Goal: Task Accomplishment & Management: Manage account settings

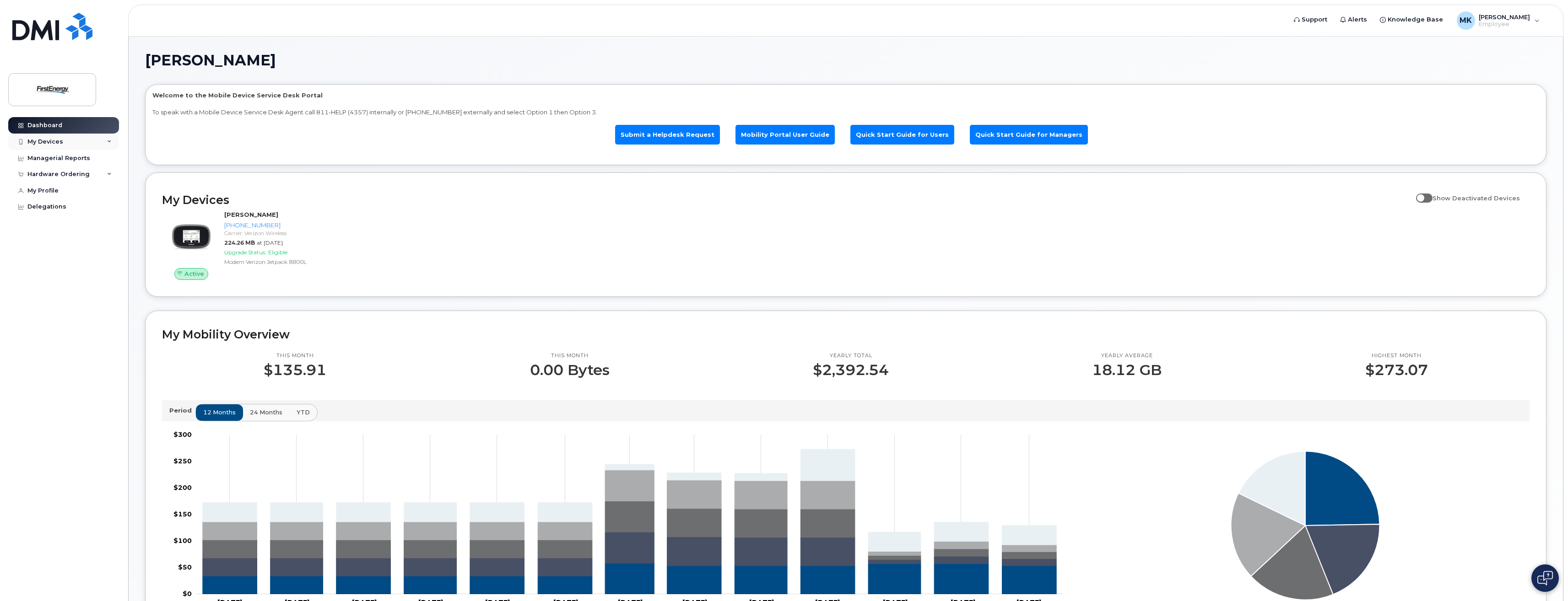
click at [43, 146] on div "My Devices" at bounding box center [64, 142] width 111 height 16
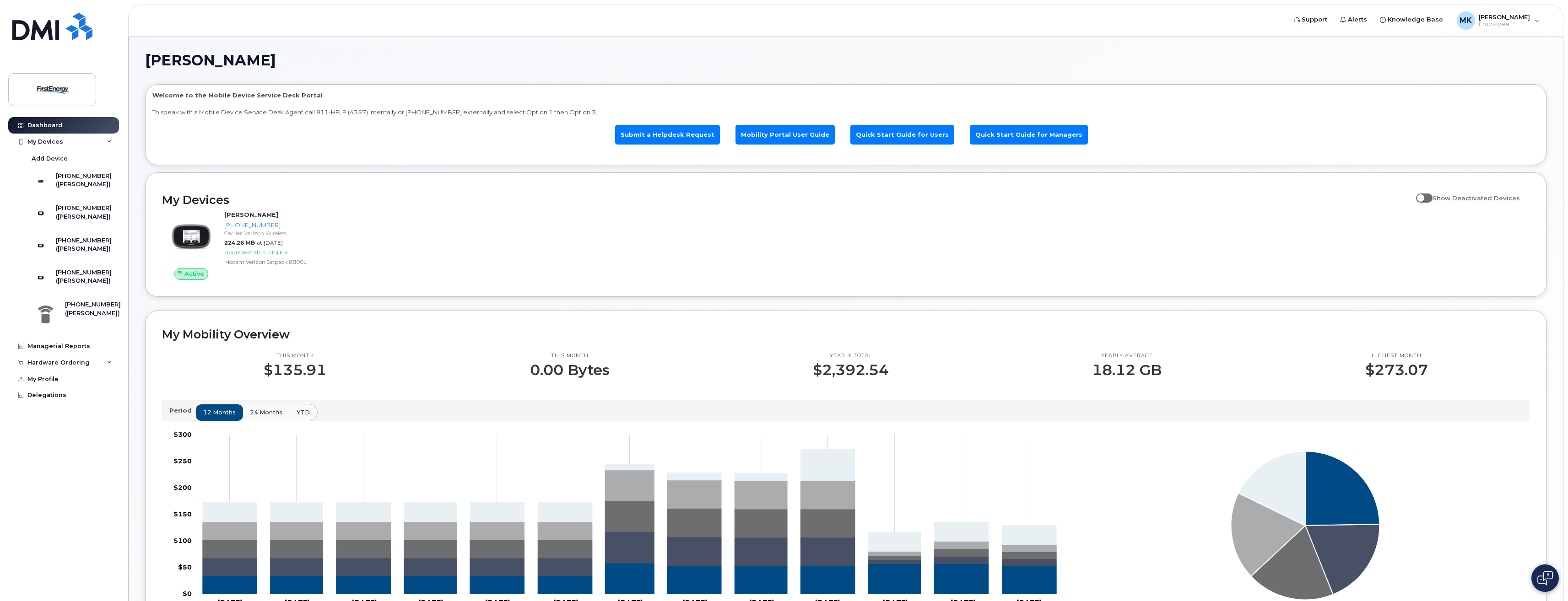
click at [1427, 200] on span at bounding box center [1424, 198] width 16 height 9
click at [1423, 196] on input "Show Deactivated Devices" at bounding box center [1419, 193] width 7 height 7
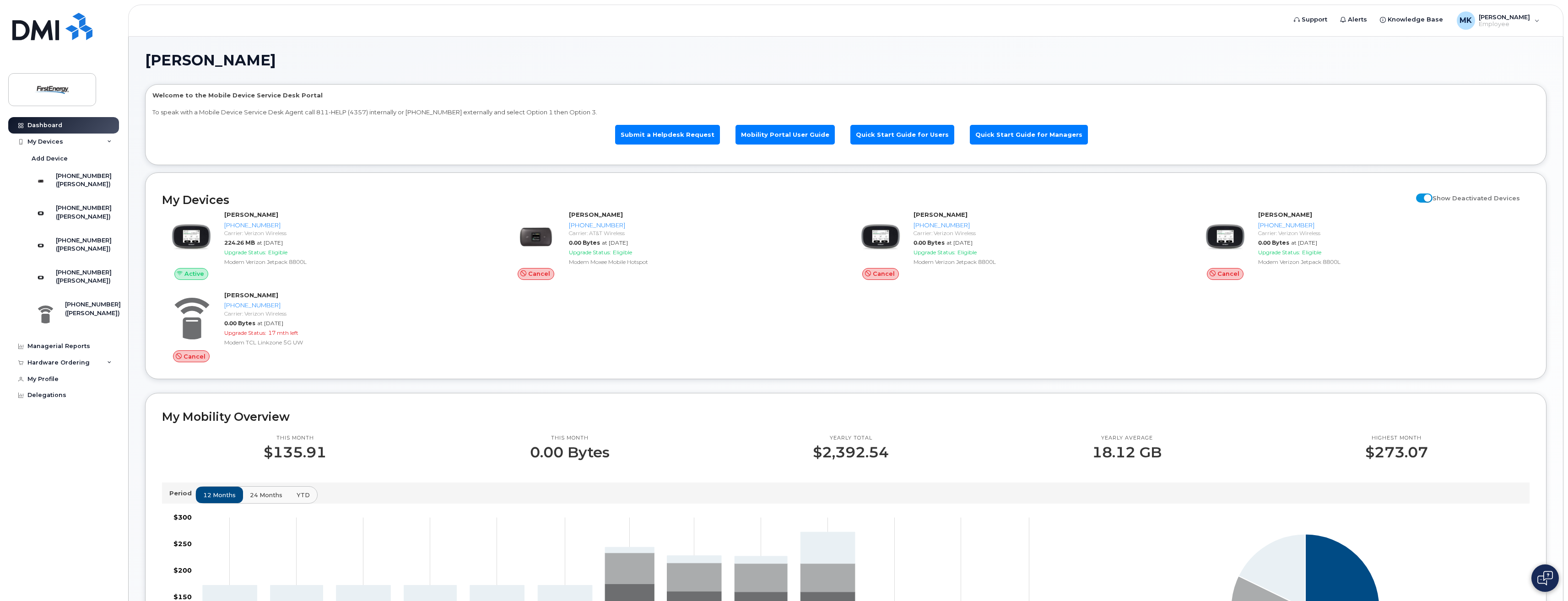
click at [1432, 197] on span at bounding box center [1424, 198] width 16 height 9
click at [1423, 196] on input "Show Deactivated Devices" at bounding box center [1419, 193] width 7 height 7
checkbox input "false"
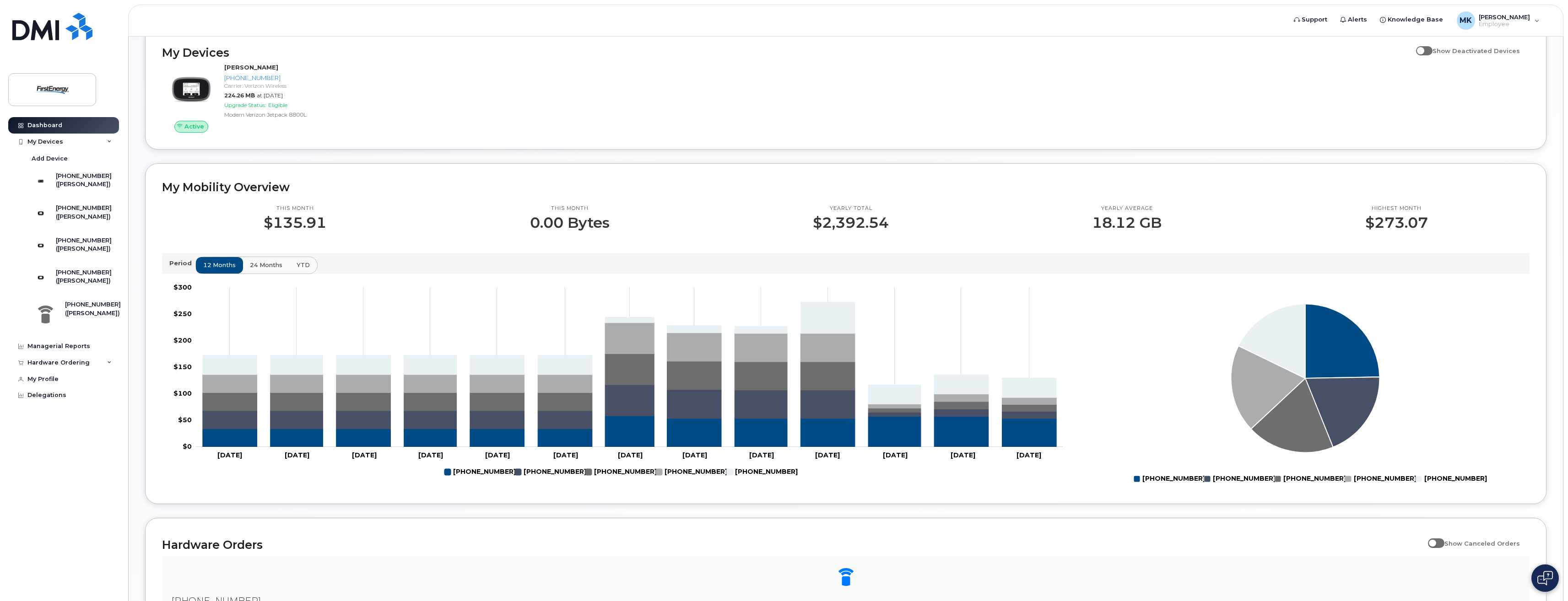
scroll to position [258, 0]
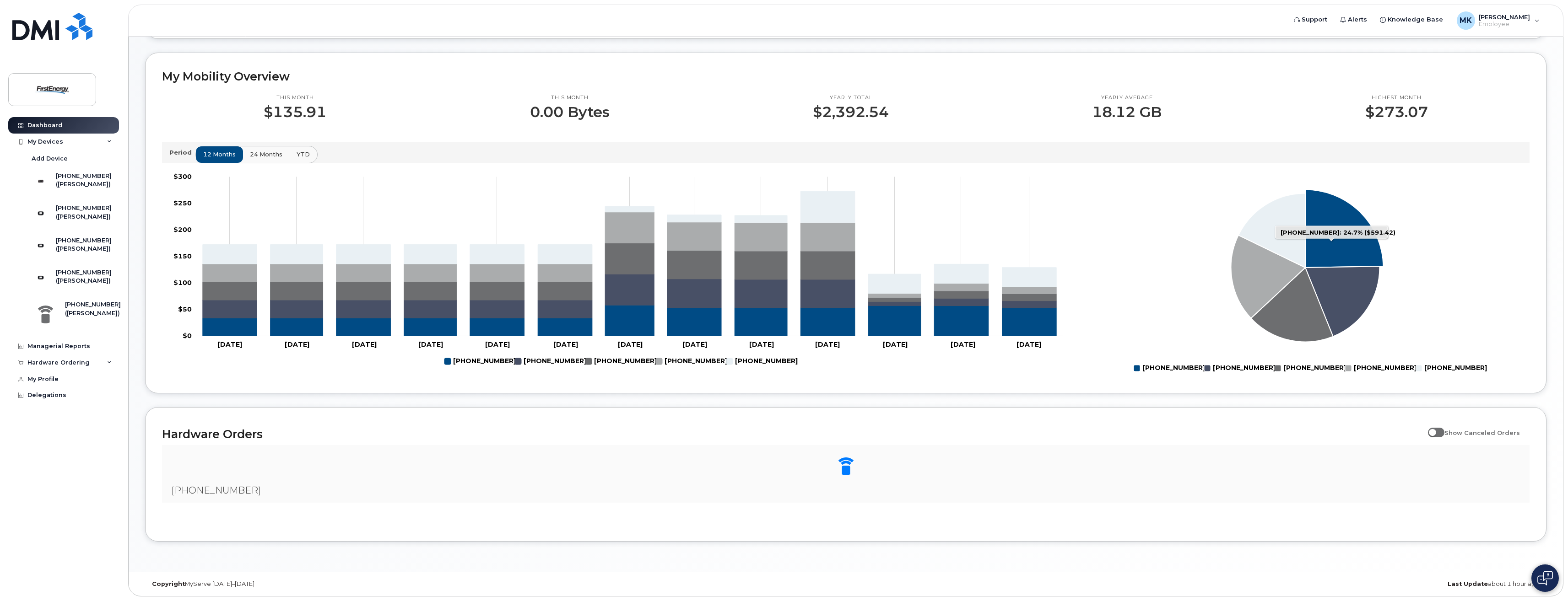
click at [1138, 368] on rect "Legend" at bounding box center [1164, 368] width 61 height 16
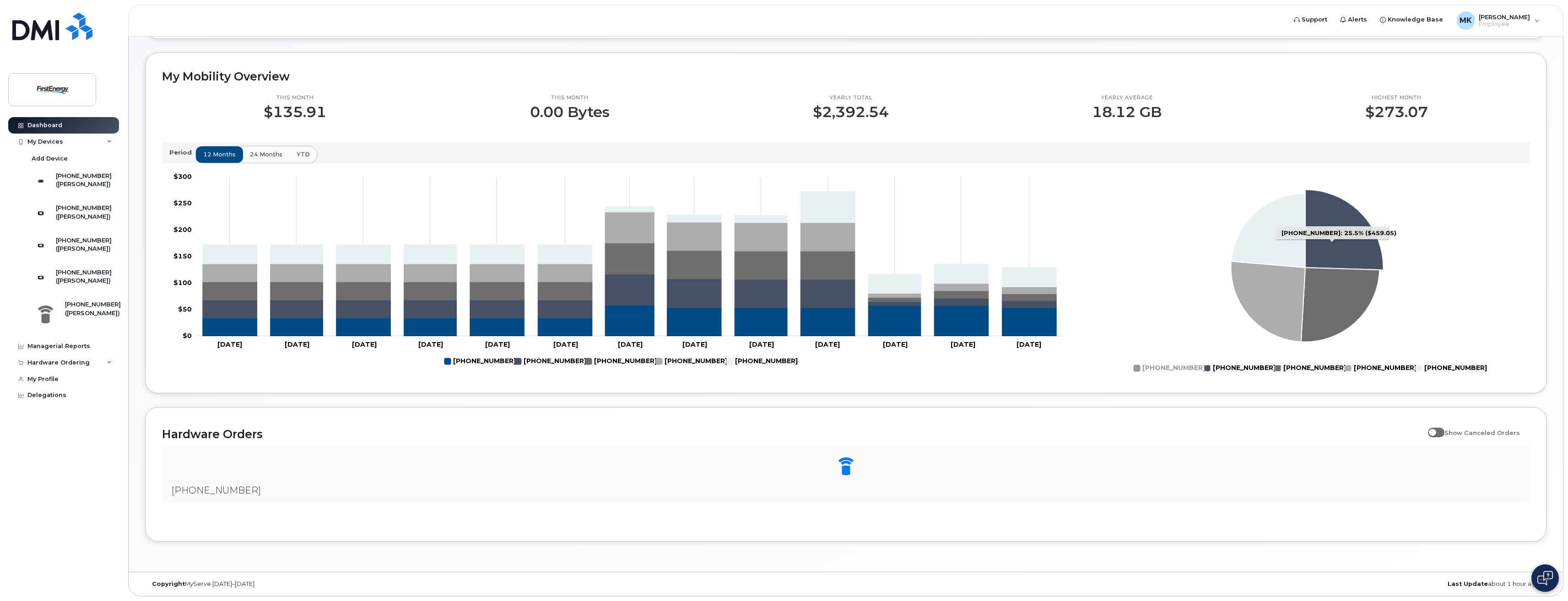
click at [1207, 371] on rect "Legend" at bounding box center [1234, 368] width 61 height 16
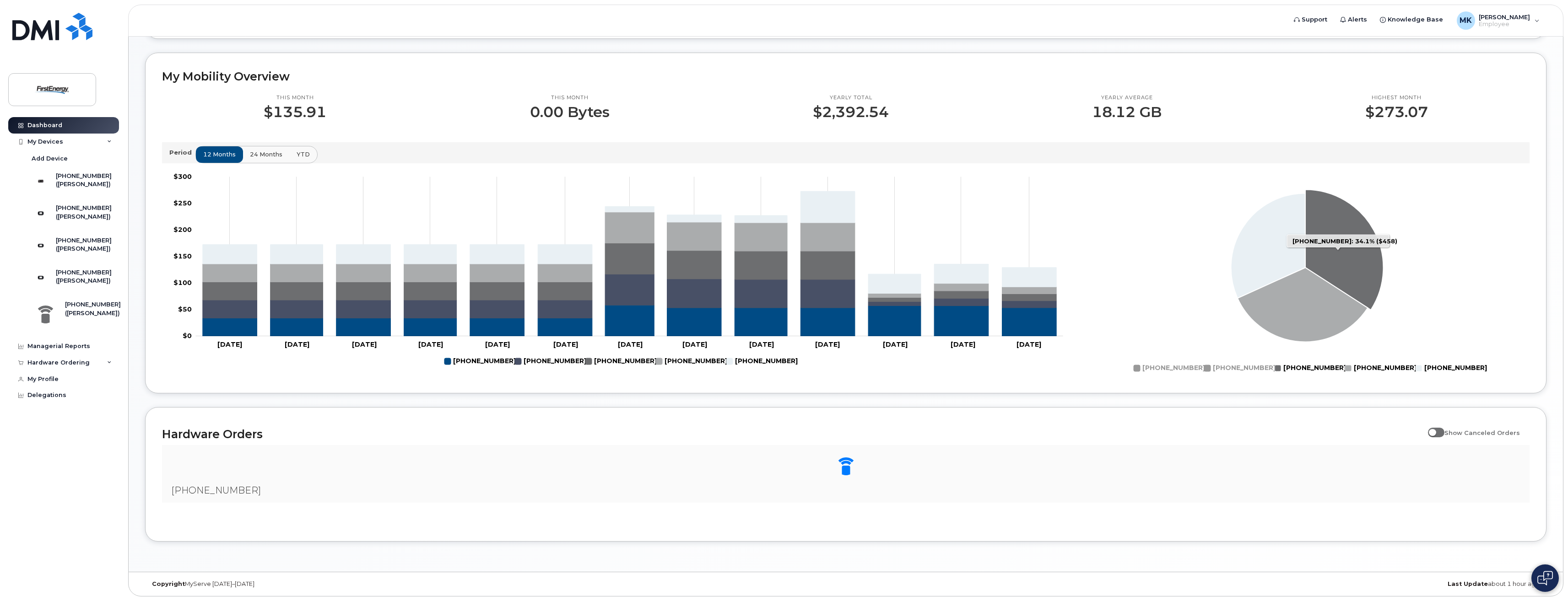
click at [1286, 373] on rect "Legend" at bounding box center [1305, 368] width 61 height 16
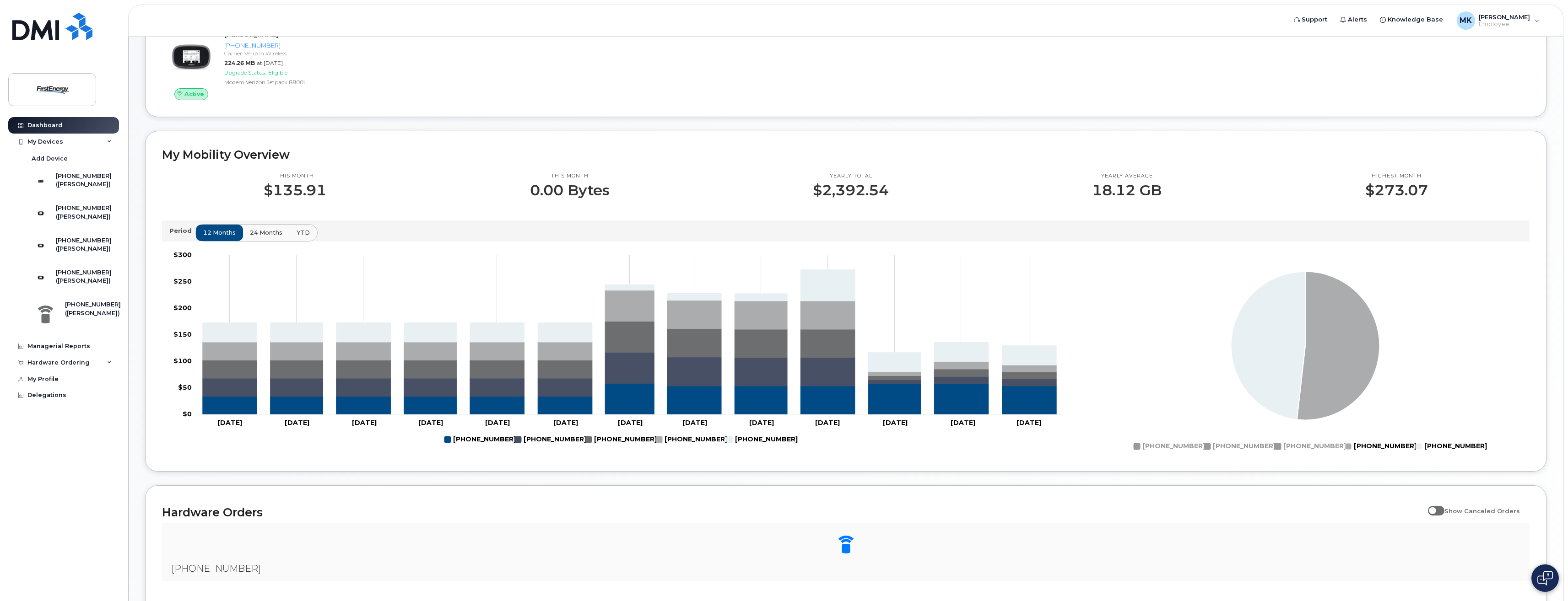
scroll to position [229, 0]
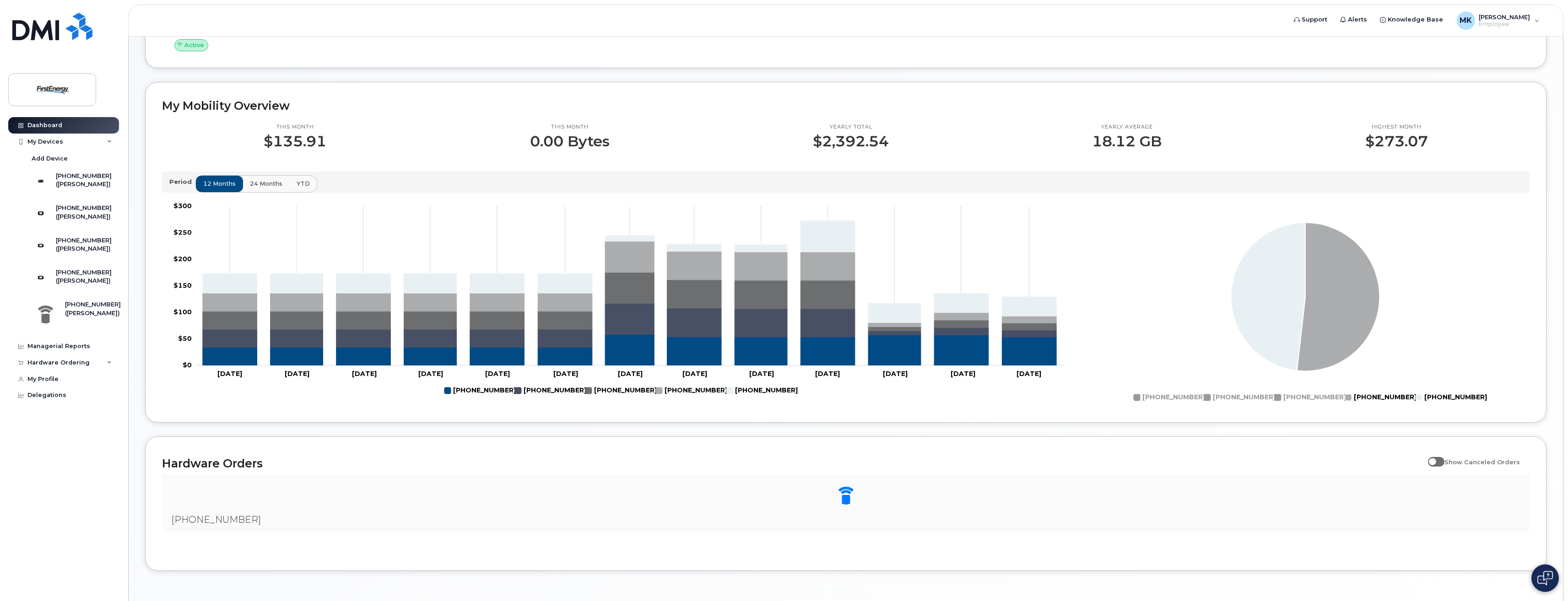
click at [1137, 396] on rect "Legend" at bounding box center [1164, 398] width 61 height 16
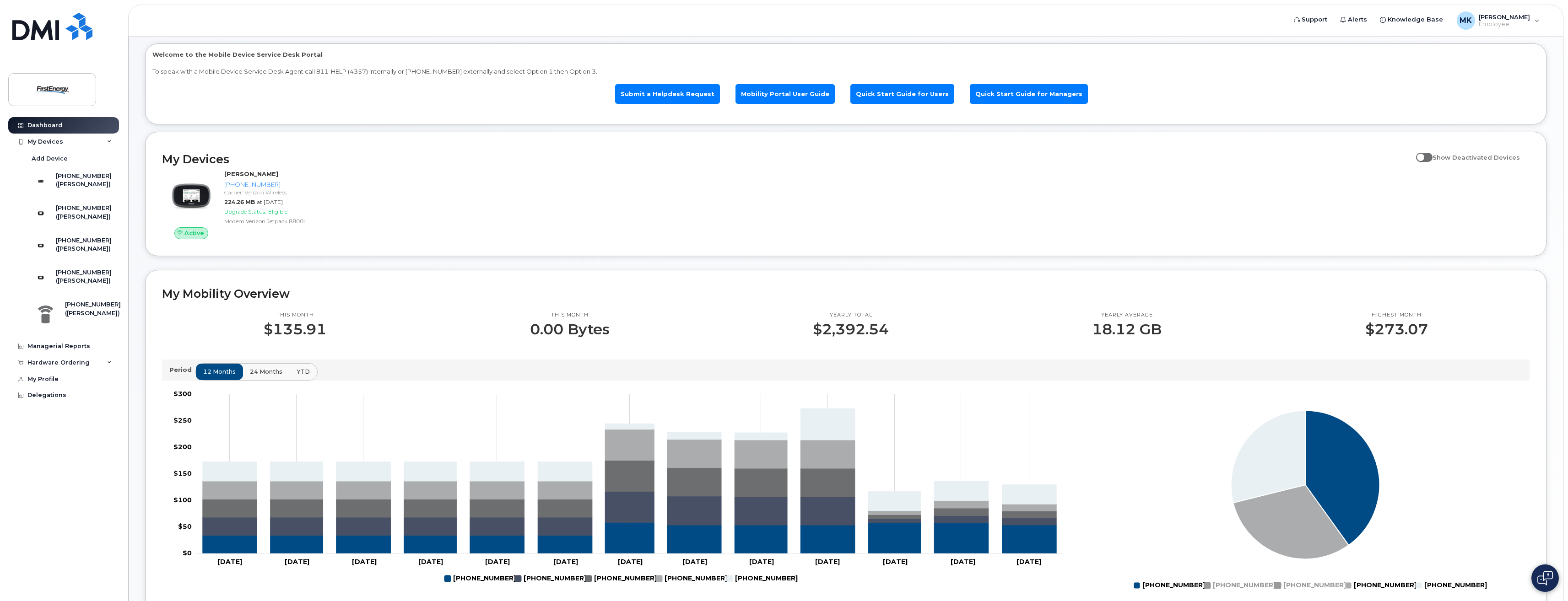
scroll to position [0, 0]
